Goal: Task Accomplishment & Management: Understand process/instructions

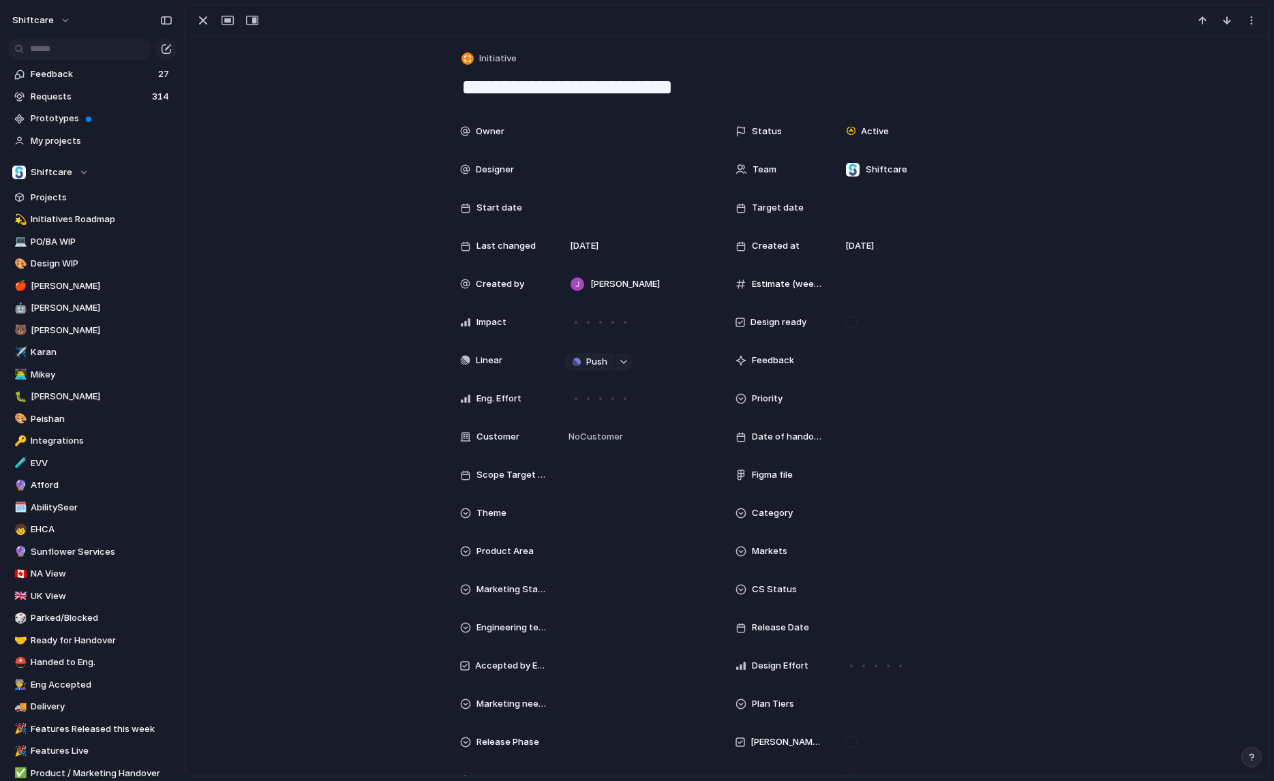
click at [199, 19] on div "button" at bounding box center [203, 20] width 16 height 16
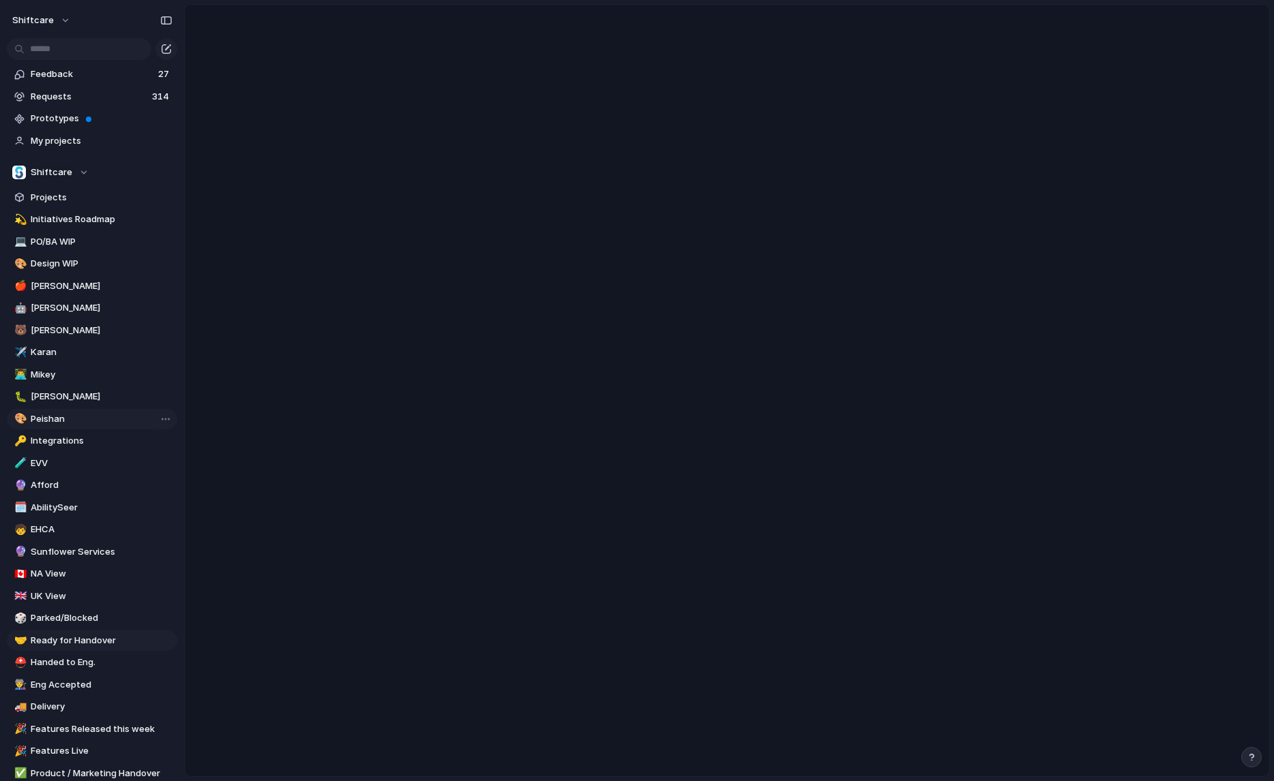
click at [58, 420] on span "Peishan" at bounding box center [102, 419] width 142 height 14
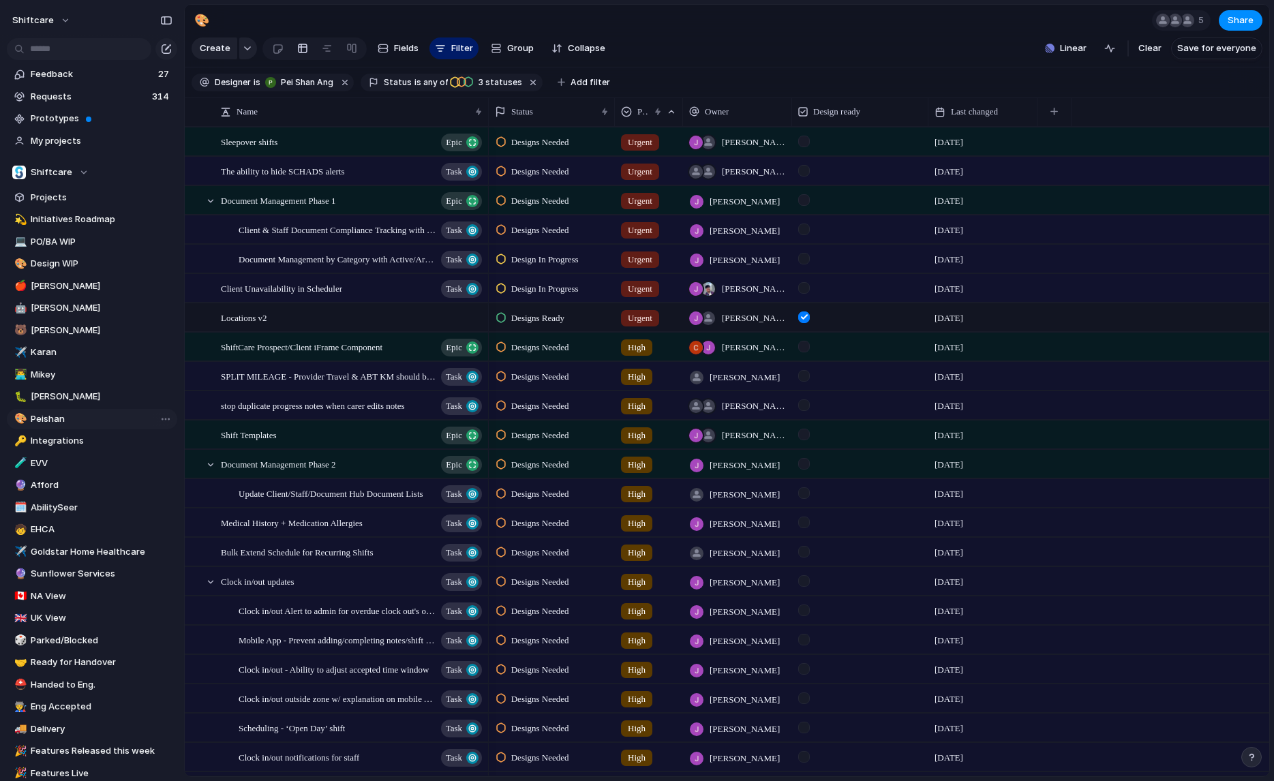
type input "*******"
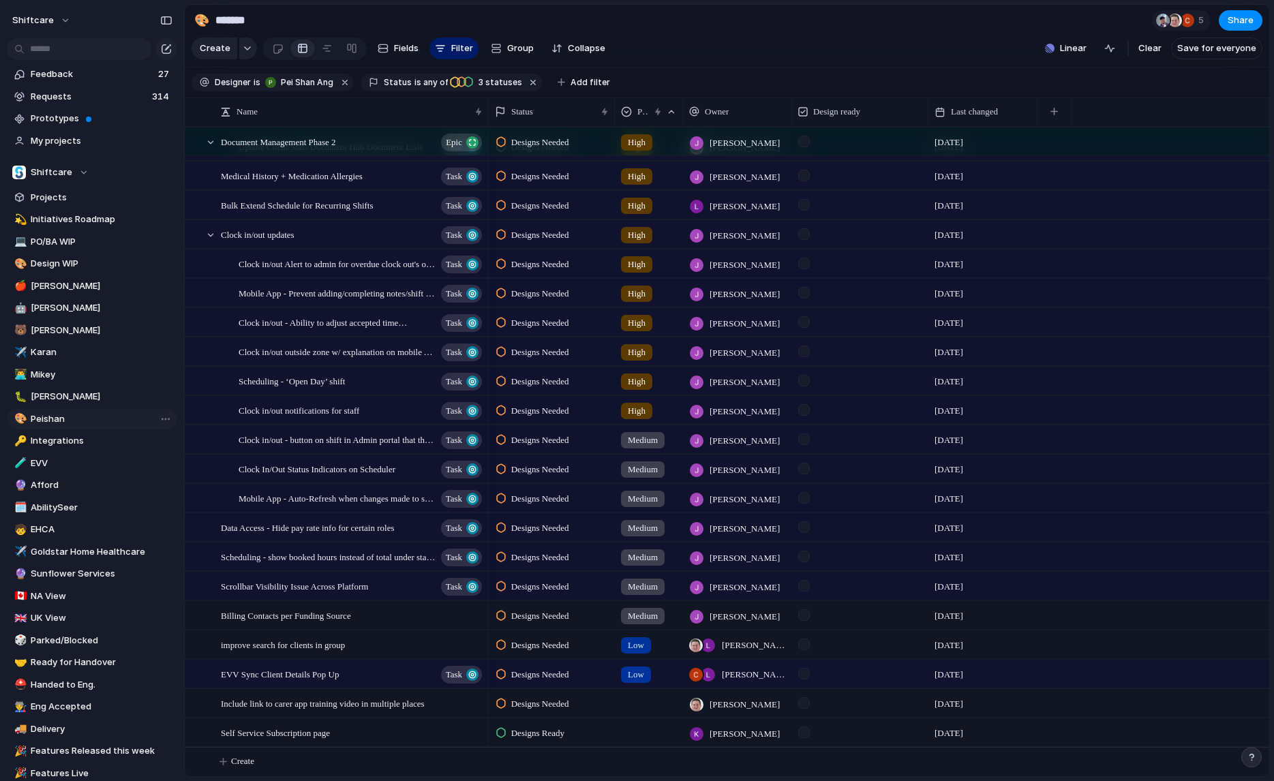
scroll to position [348, 0]
click at [346, 177] on span "Medical History + Medication Allergies" at bounding box center [292, 176] width 142 height 16
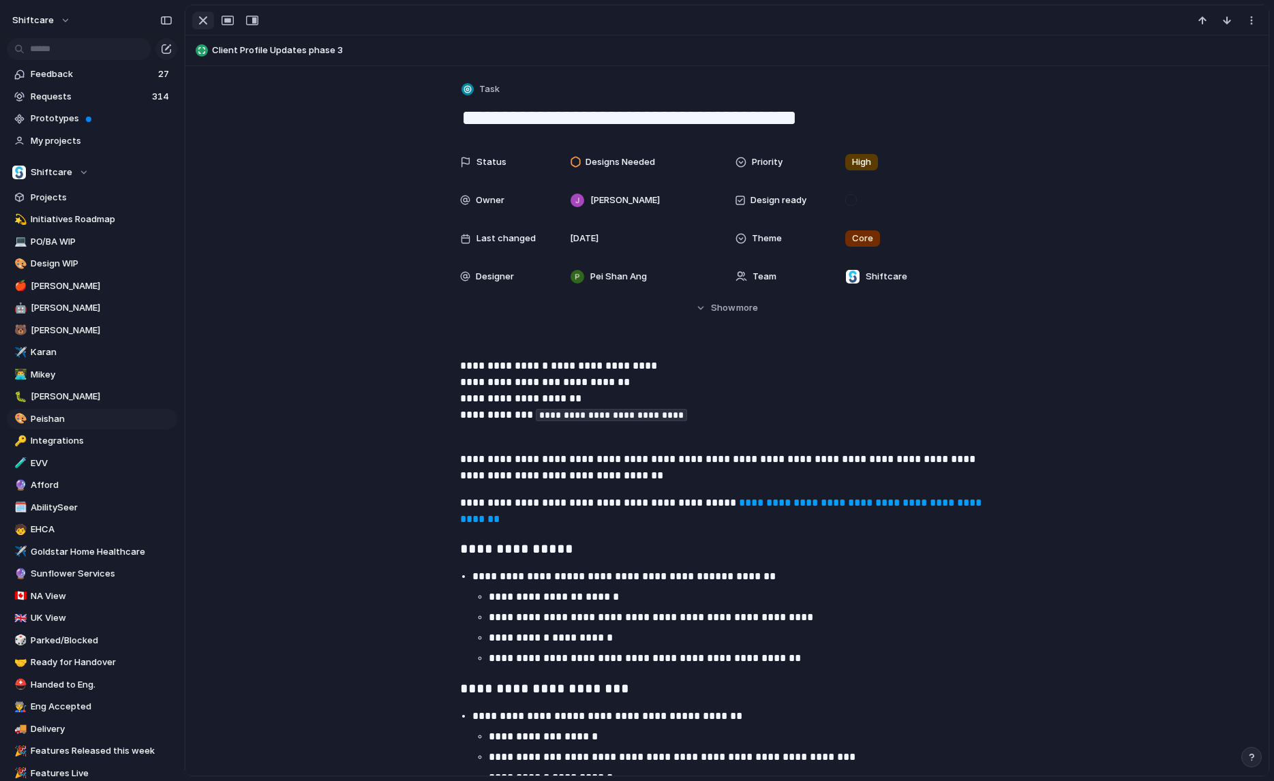
click at [203, 20] on div "button" at bounding box center [203, 20] width 16 height 16
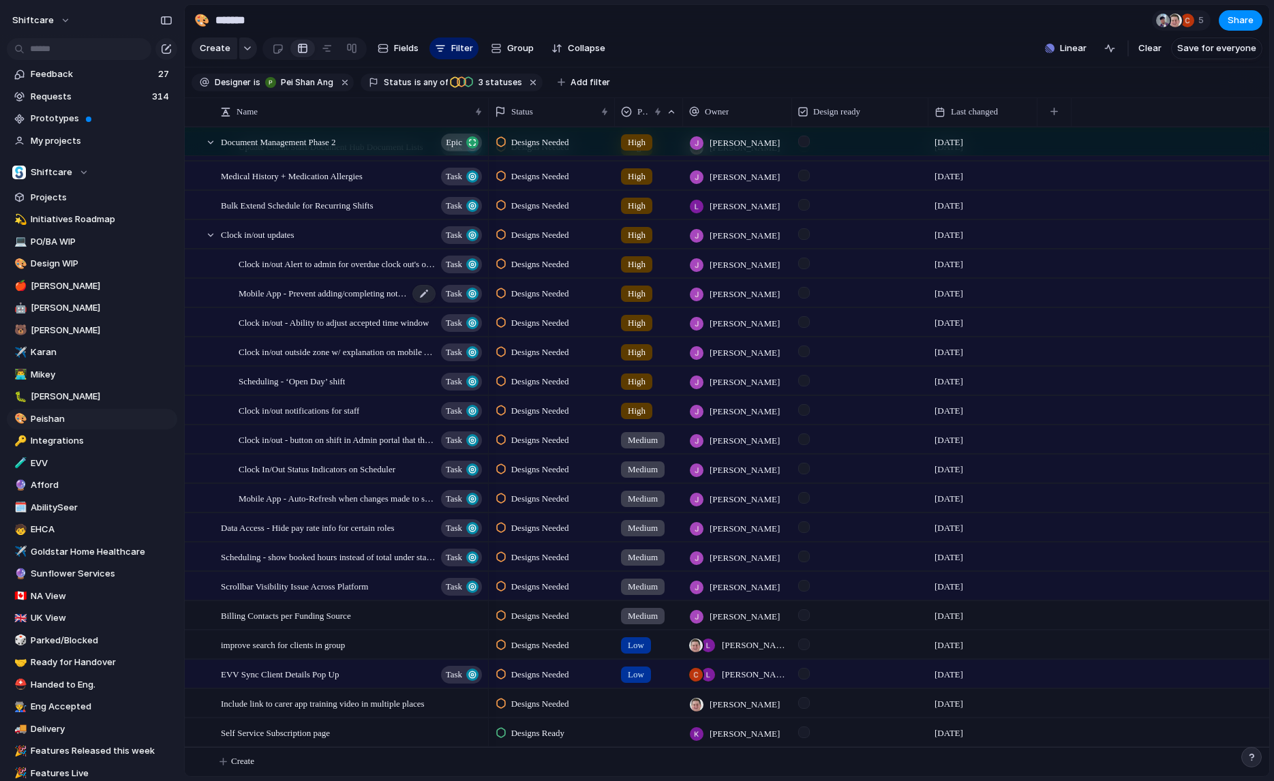
scroll to position [347, 0]
click at [321, 142] on span "Document Management Phase 2" at bounding box center [278, 142] width 115 height 16
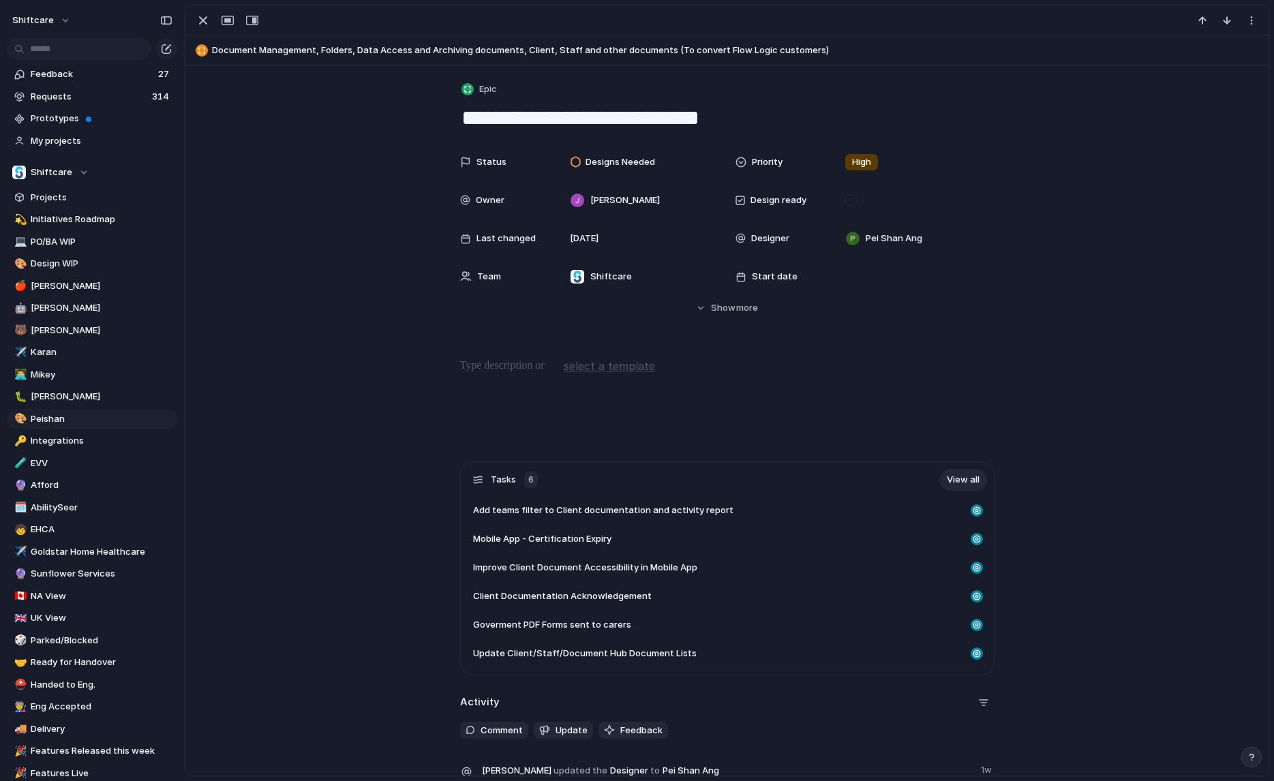
scroll to position [281, 0]
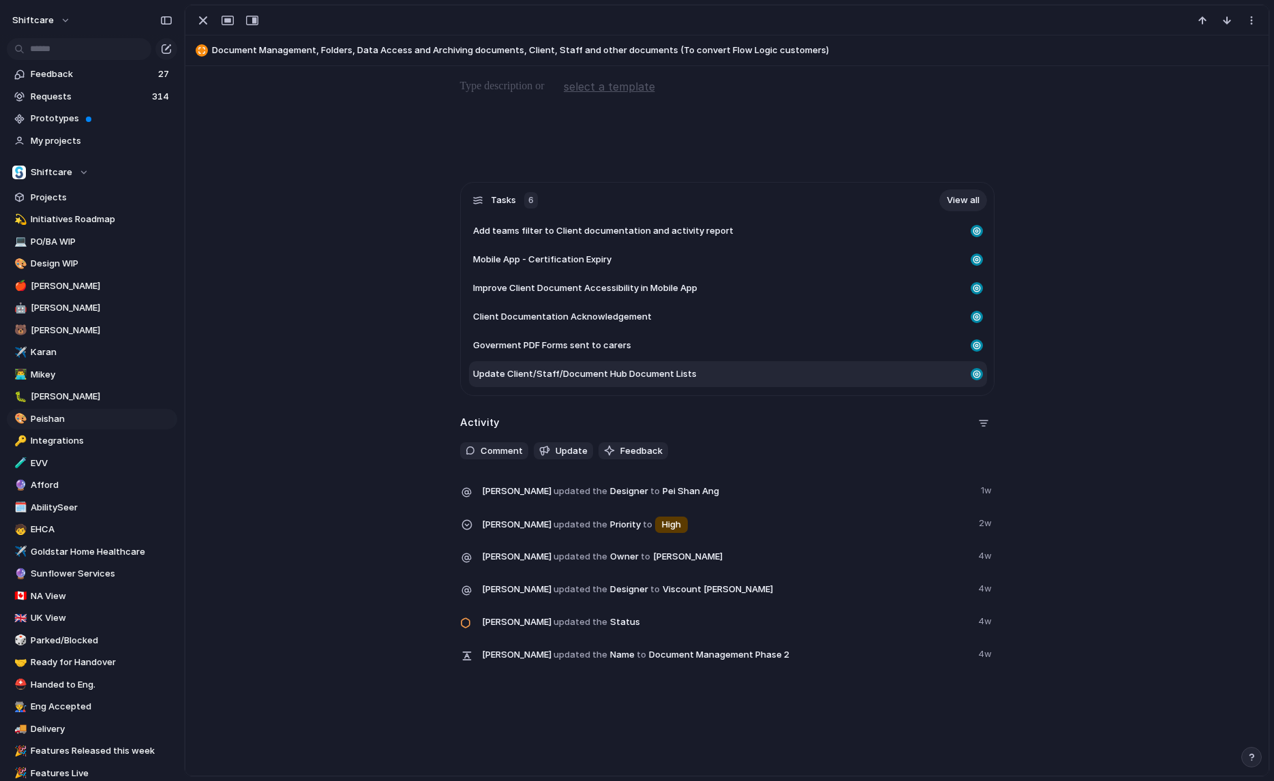
click at [595, 376] on span "Update Client/Staff/Document Hub Document Lists" at bounding box center [585, 374] width 224 height 14
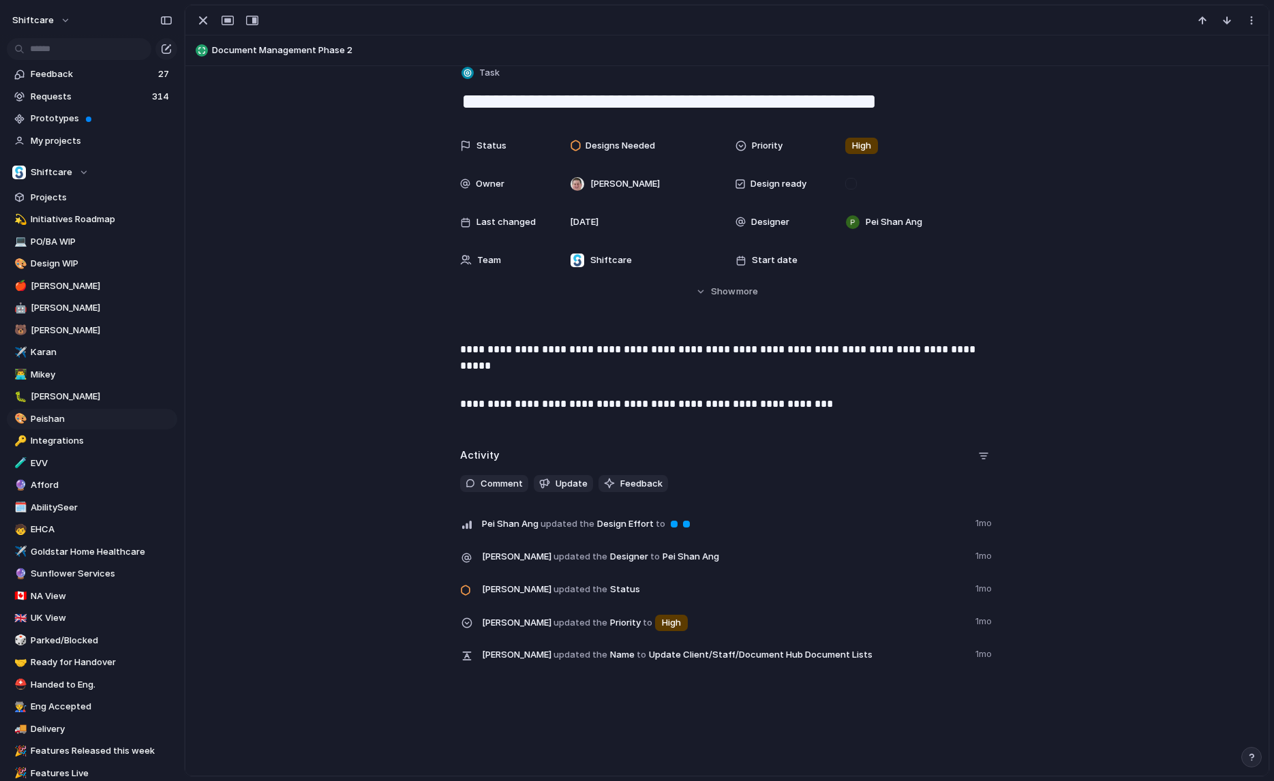
click at [336, 46] on span "Document Management Phase 2" at bounding box center [737, 51] width 1050 height 14
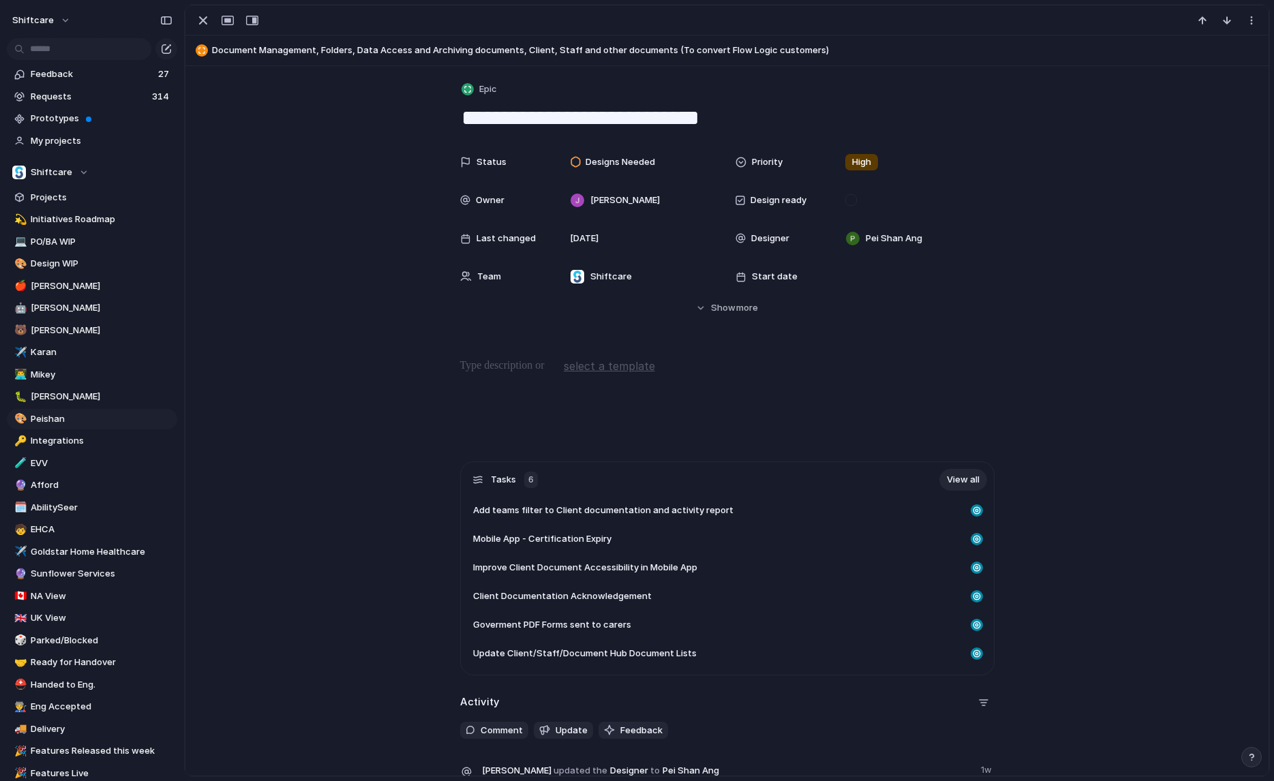
click at [292, 53] on span "Document Management, Folders, Data Access and Archiving documents, Client, Staf…" at bounding box center [737, 51] width 1050 height 14
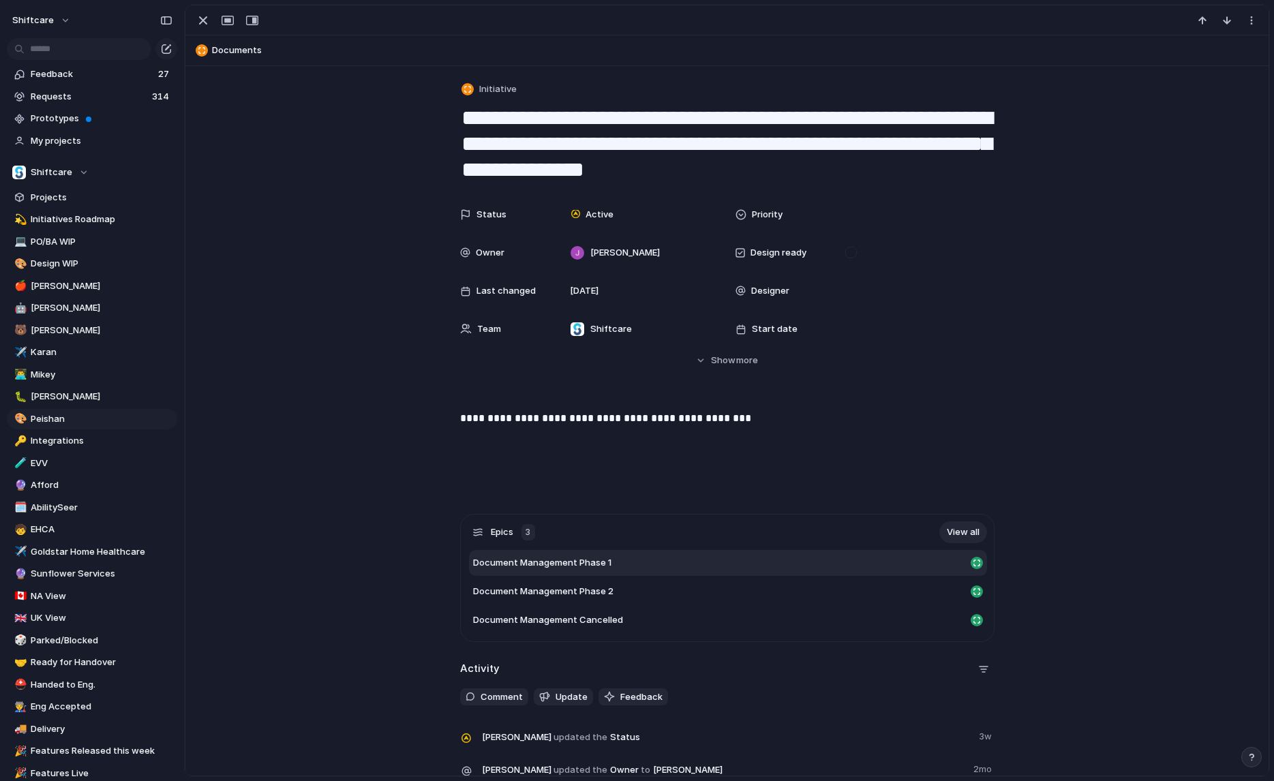
click at [582, 568] on span "Document Management Phase 1" at bounding box center [542, 563] width 138 height 14
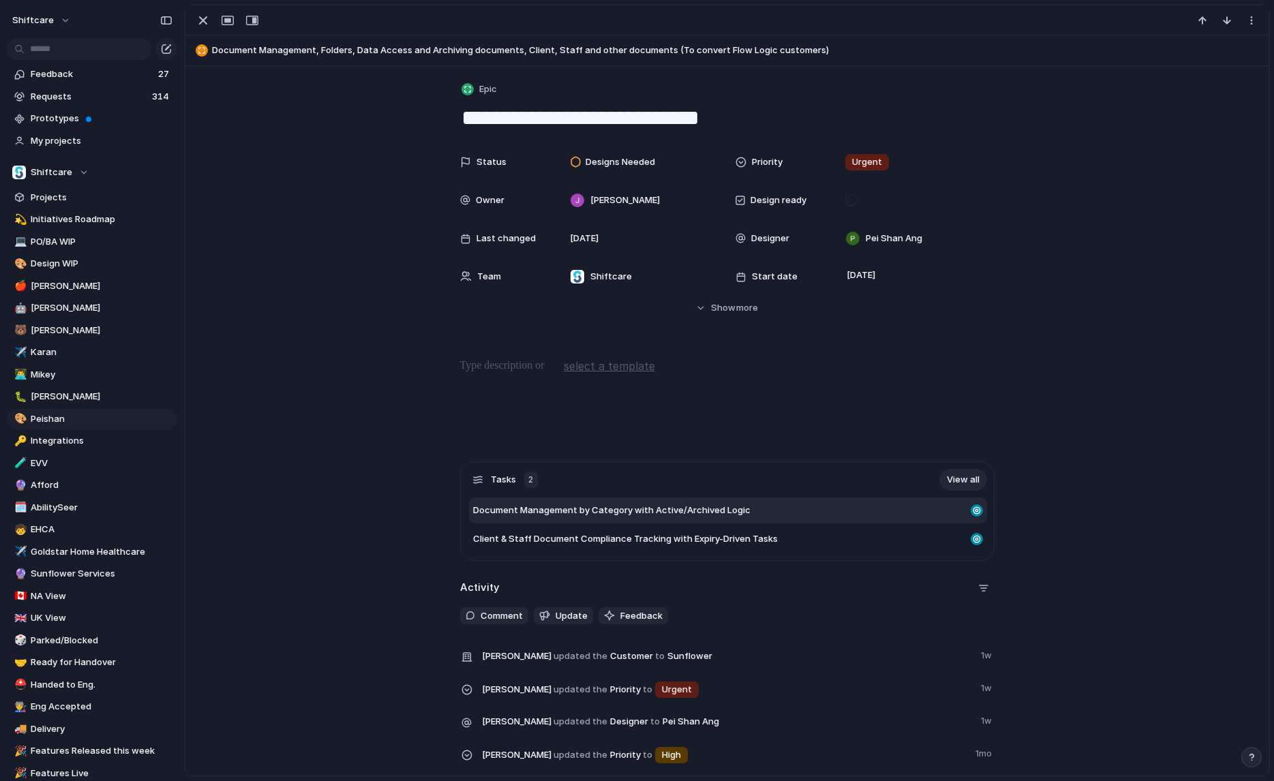
click at [593, 511] on span "Document Management by Category with Active/Archived Logic" at bounding box center [611, 511] width 277 height 14
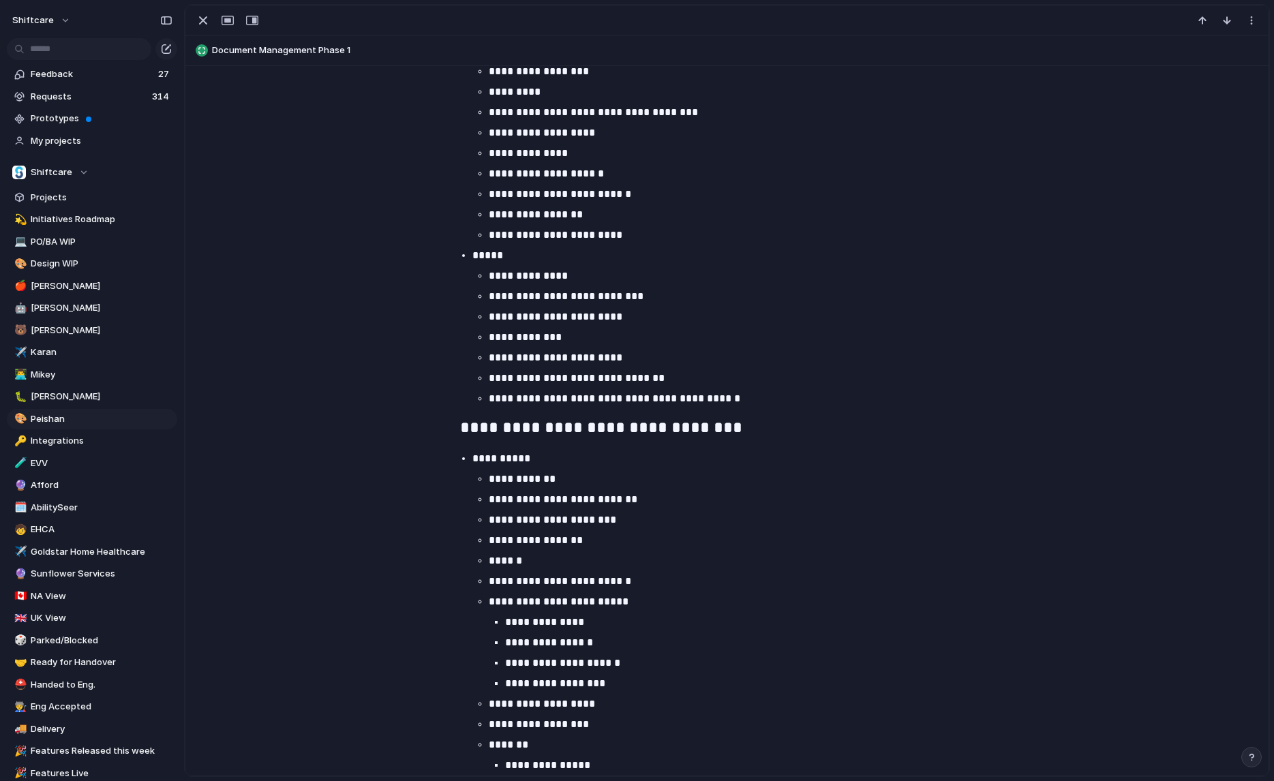
scroll to position [3744, 0]
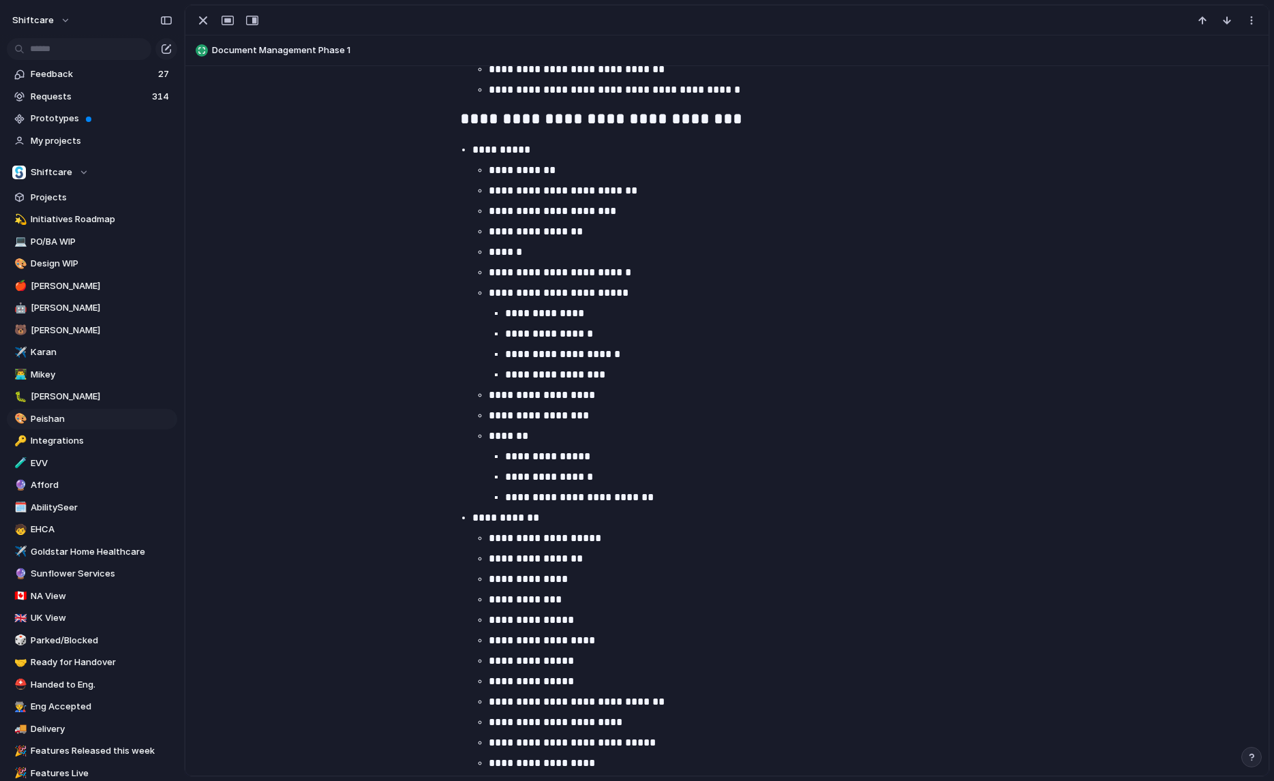
click at [286, 54] on span "Document Management Phase 1" at bounding box center [737, 51] width 1050 height 14
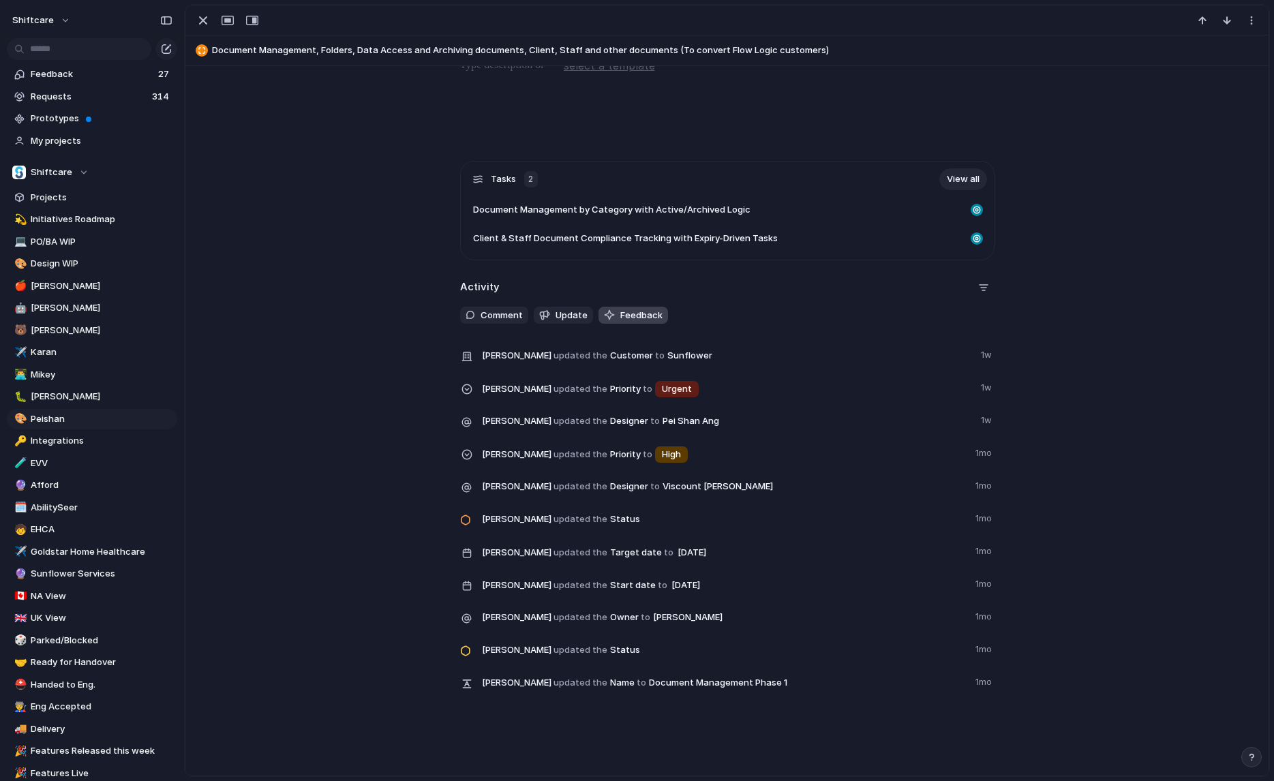
scroll to position [292, 0]
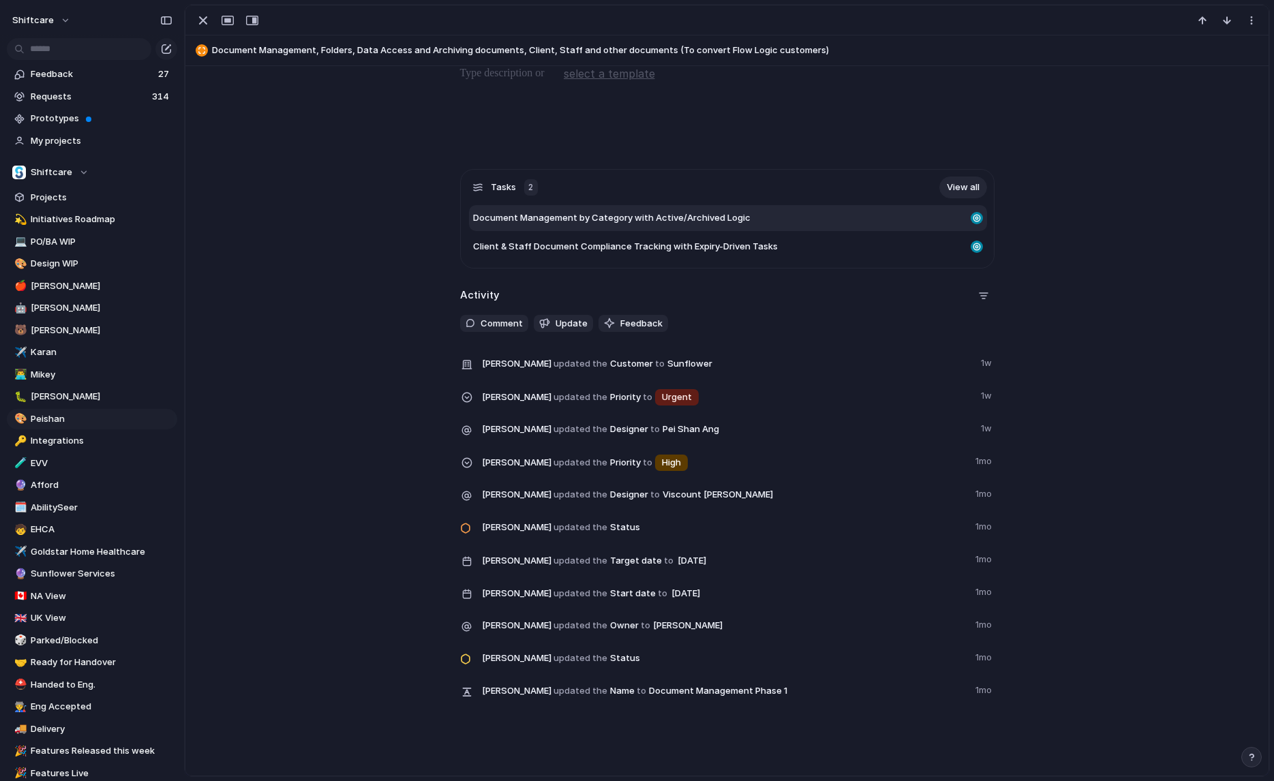
click at [651, 217] on span "Document Management by Category with Active/Archived Logic" at bounding box center [611, 218] width 277 height 14
type textarea "**********"
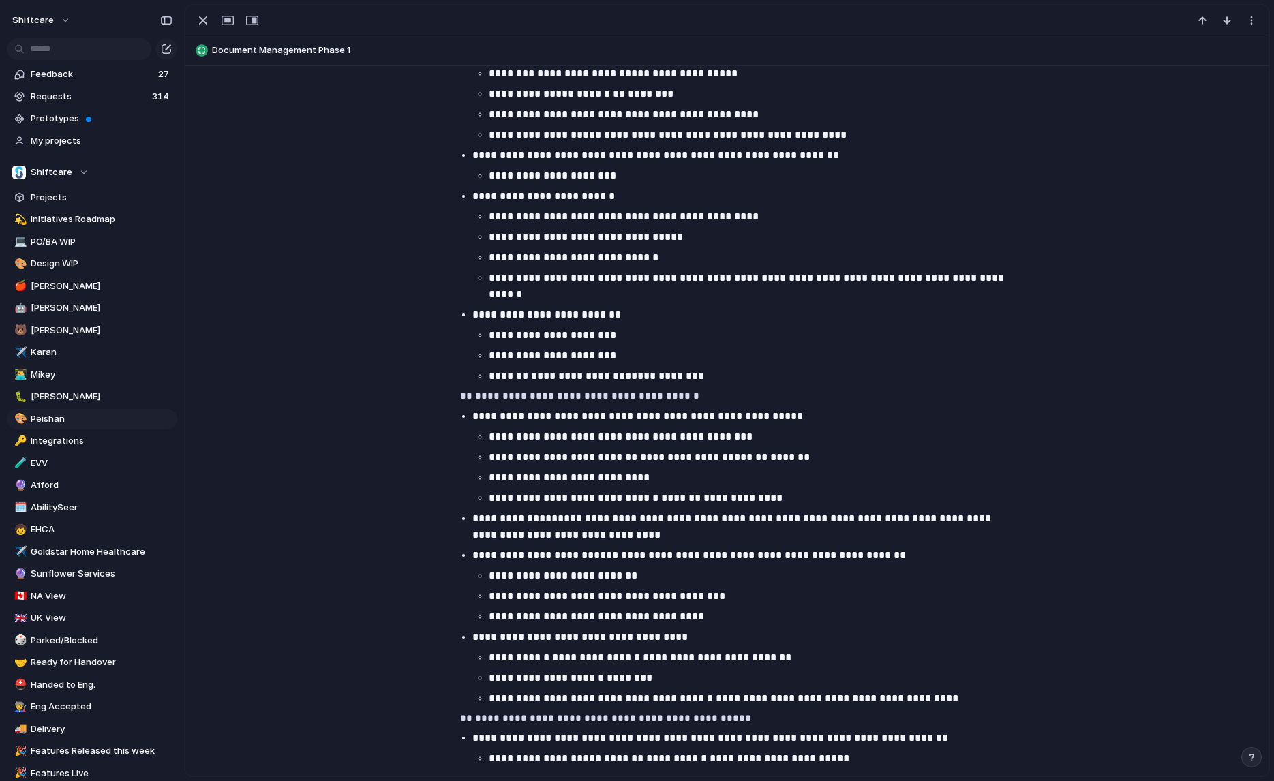
scroll to position [1127, 0]
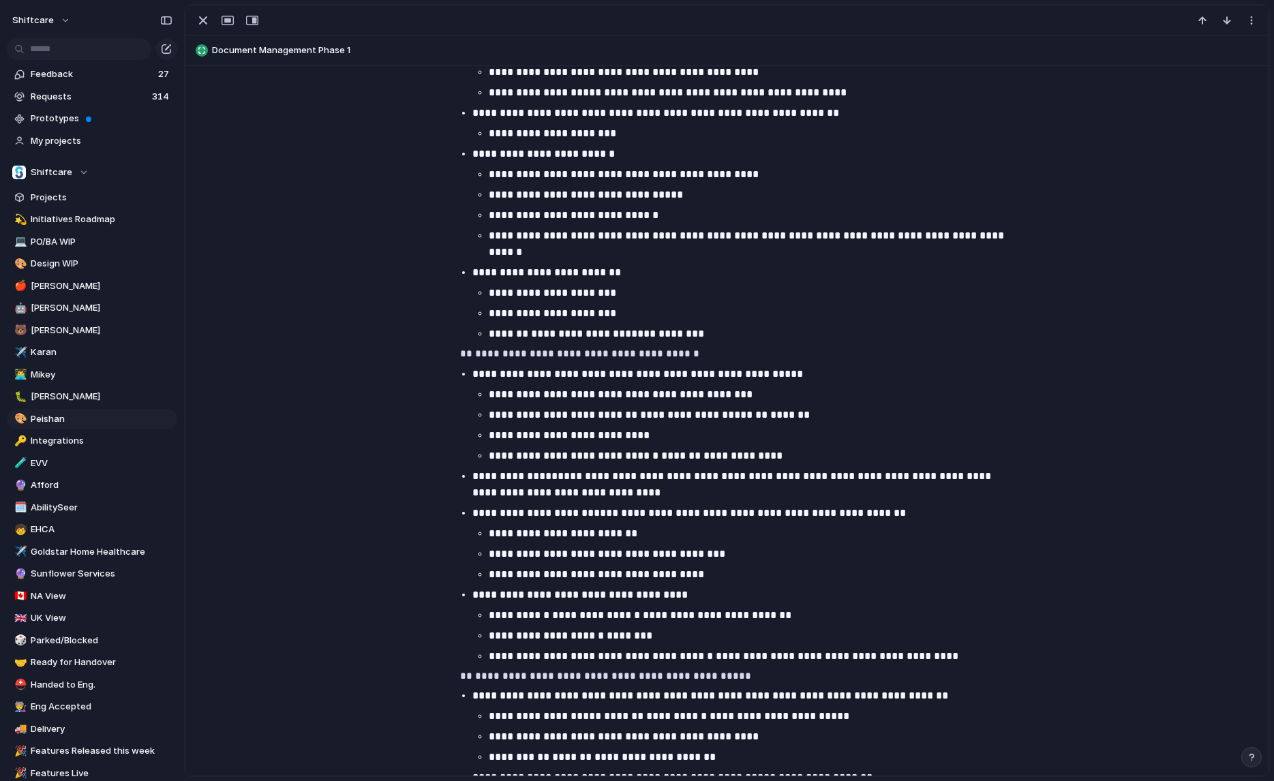
click at [630, 193] on p "**********" at bounding box center [748, 195] width 518 height 16
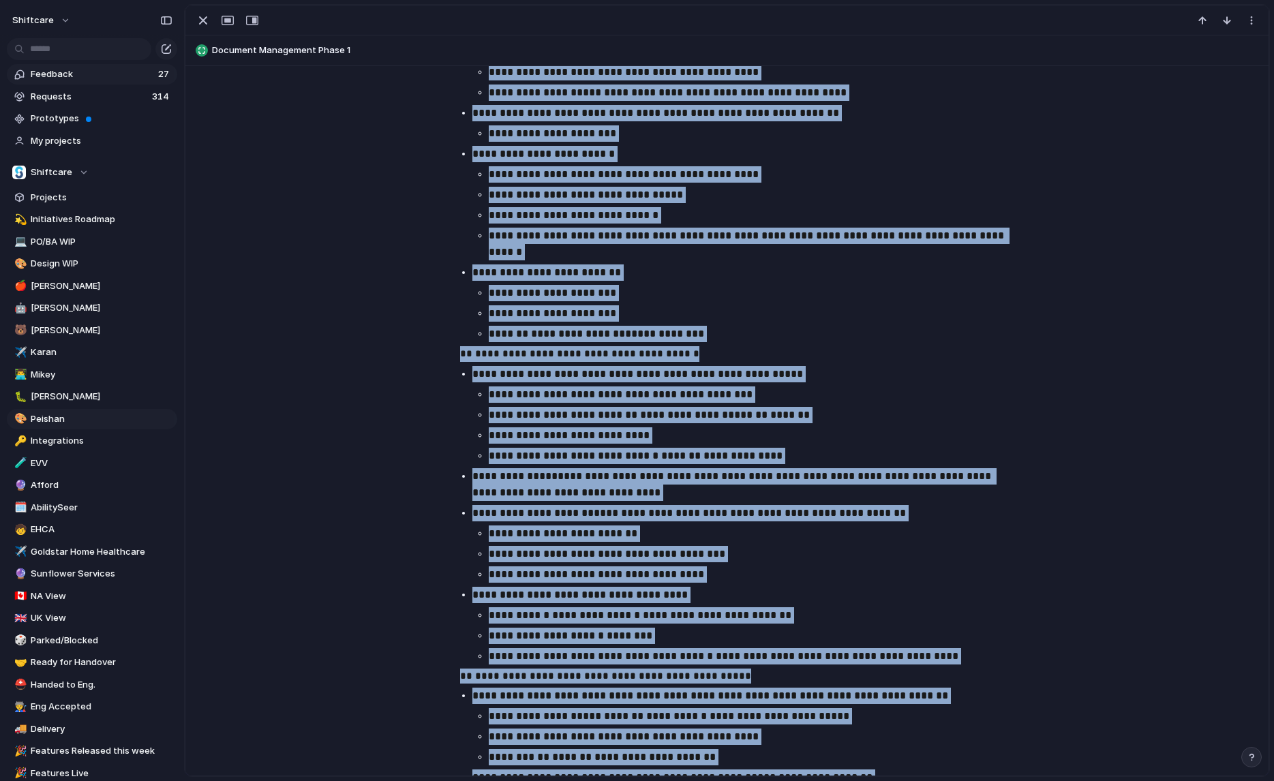
copy div "**********"
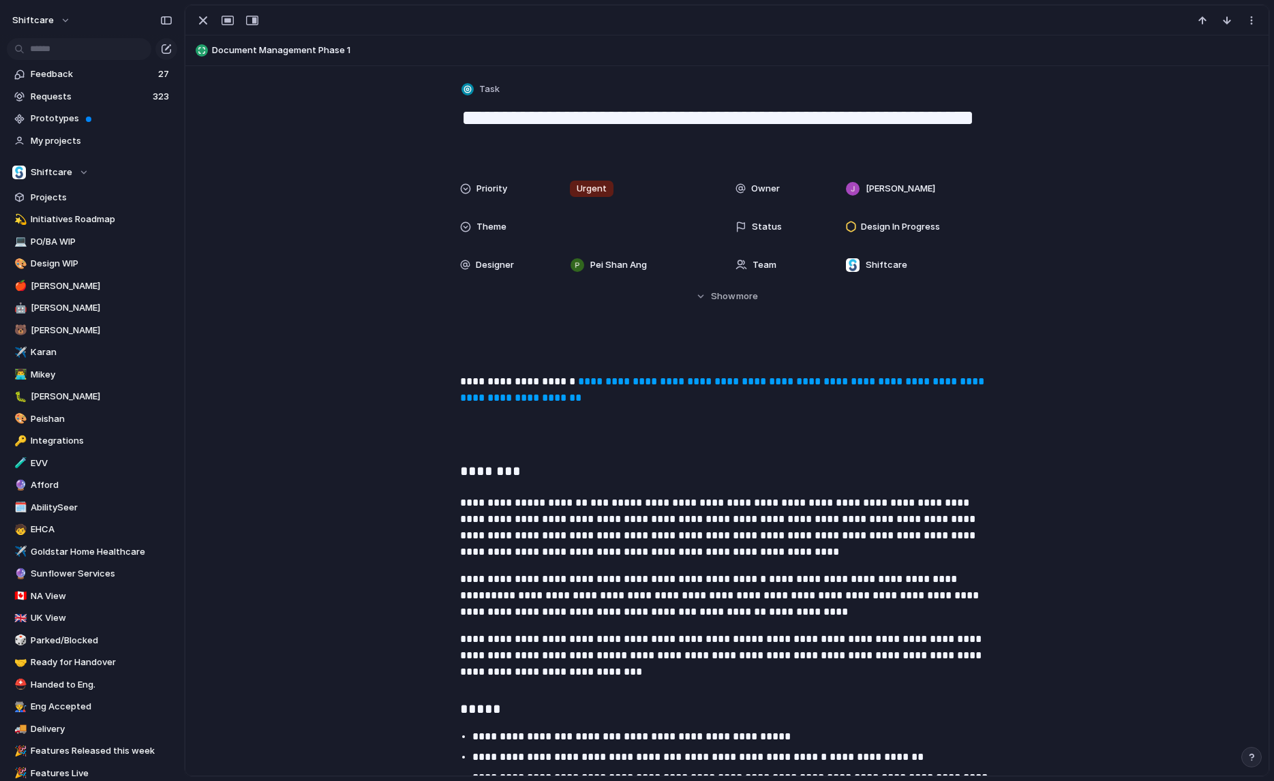
click at [324, 47] on span "Document Management Phase 1" at bounding box center [737, 51] width 1050 height 14
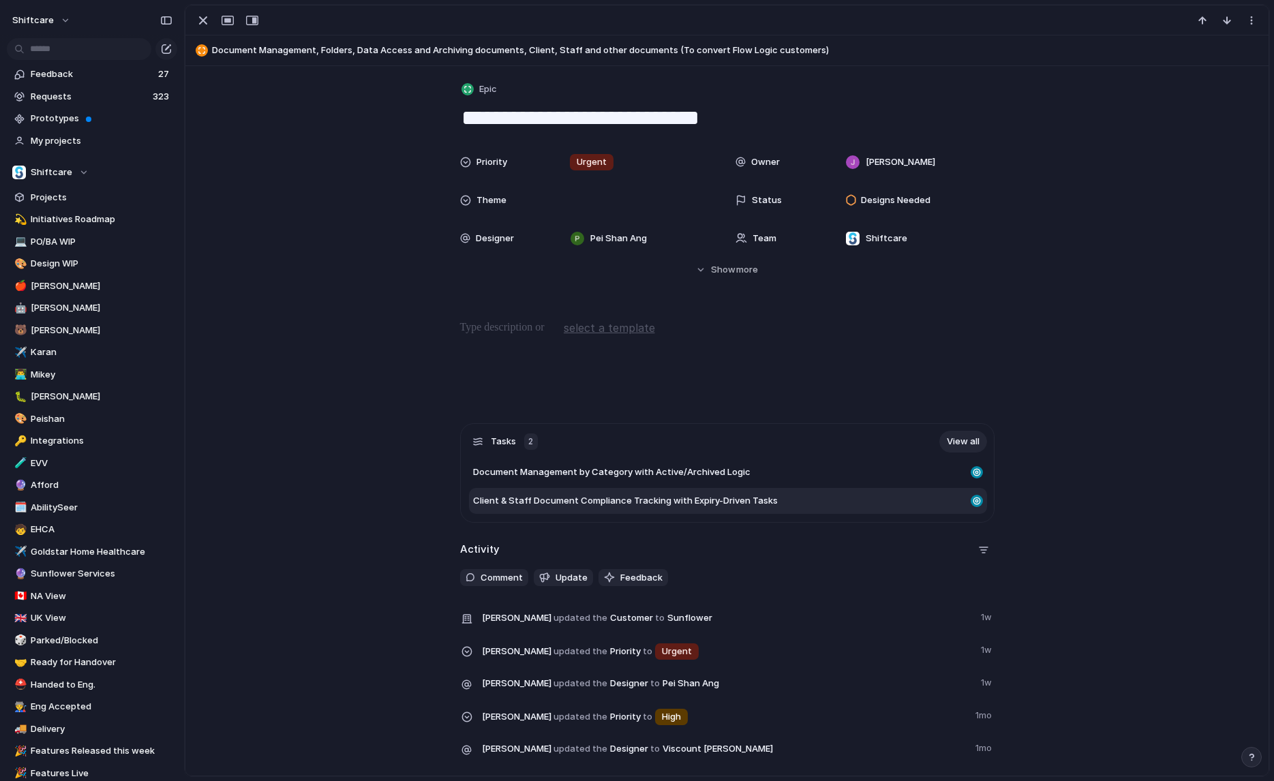
click at [599, 506] on span "Client & Staff Document Compliance Tracking with Expiry-Driven Tasks" at bounding box center [625, 501] width 305 height 14
type textarea "**********"
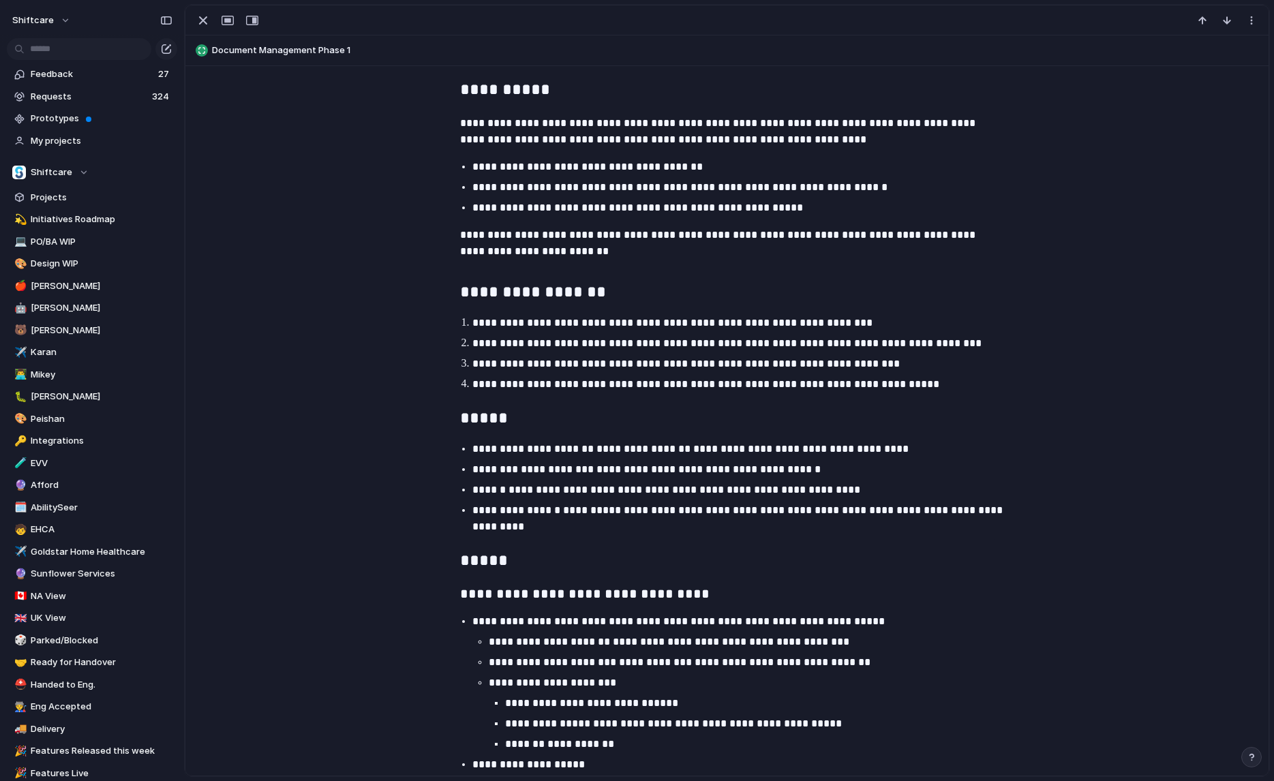
scroll to position [276, 0]
